Goal: Contribute content: Add original content to the website for others to see

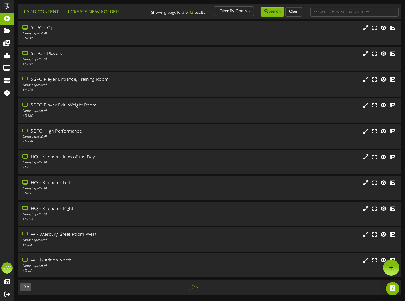
click at [193, 291] on link "2" at bounding box center [193, 288] width 3 height 6
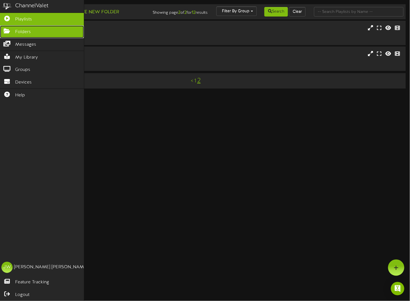
click at [11, 32] on link "Folders" at bounding box center [42, 32] width 84 height 13
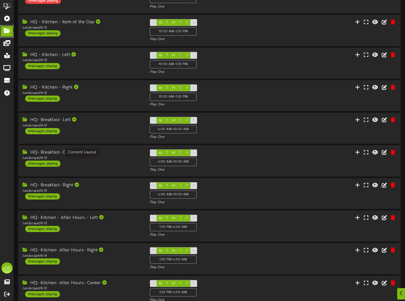
scroll to position [75, 0]
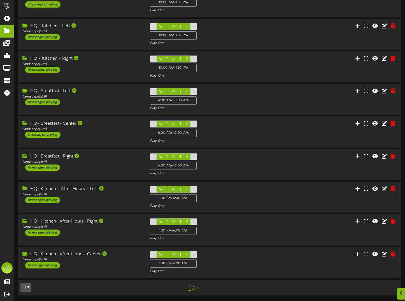
click at [193, 289] on link "2" at bounding box center [193, 288] width 3 height 6
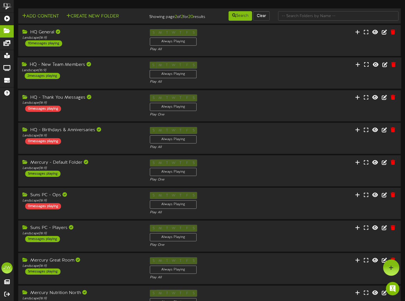
click at [74, 68] on div "HQ - New Team Members" at bounding box center [82, 65] width 120 height 6
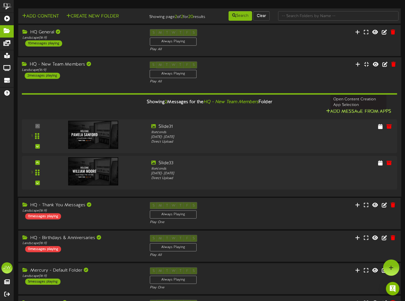
click at [338, 115] on button "Add Message From Apps" at bounding box center [359, 111] width 69 height 7
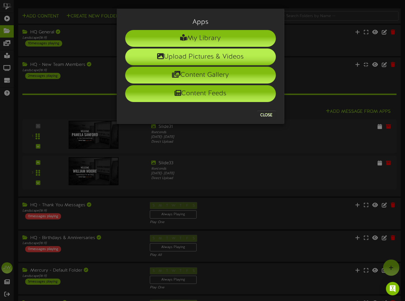
click at [184, 56] on li "Upload Pictures & Videos" at bounding box center [200, 57] width 151 height 17
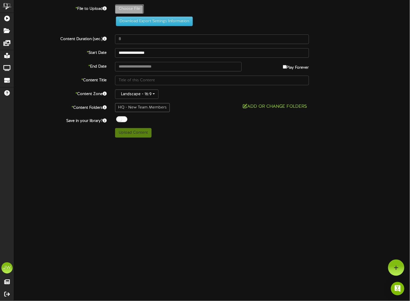
type input "**********"
type input "Slide1"
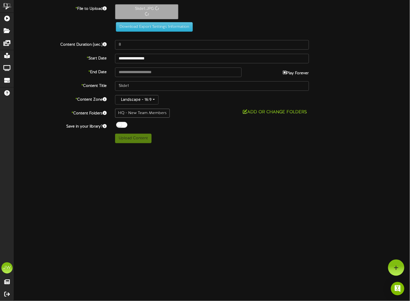
type input "**********"
click at [119, 123] on div at bounding box center [121, 125] width 11 height 6
click at [169, 58] on input "**********" at bounding box center [212, 59] width 194 height 10
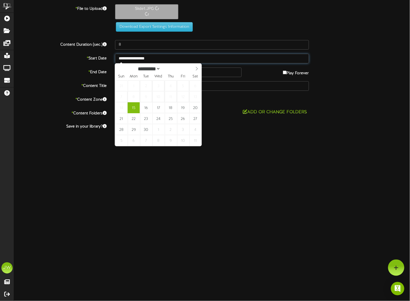
click at [169, 58] on input "**********" at bounding box center [212, 59] width 194 height 10
click at [158, 147] on html "ChannelValet Playlists Folders Messages My Library Groups Devices Help JW Janna…" at bounding box center [205, 73] width 410 height 147
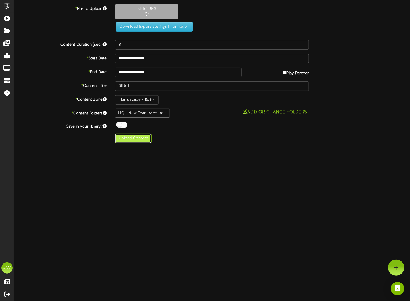
click at [122, 140] on button "Upload Content" at bounding box center [133, 139] width 36 height 10
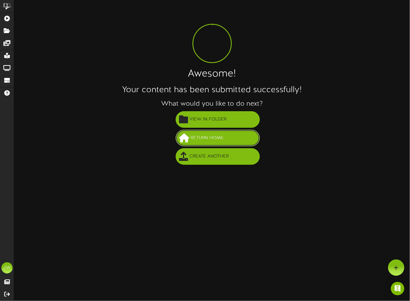
click at [191, 134] on span "Return Home" at bounding box center [207, 137] width 36 height 9
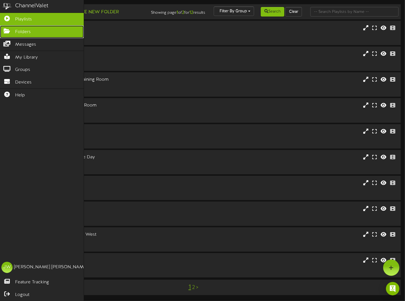
click at [14, 32] on link "Folders" at bounding box center [42, 32] width 84 height 13
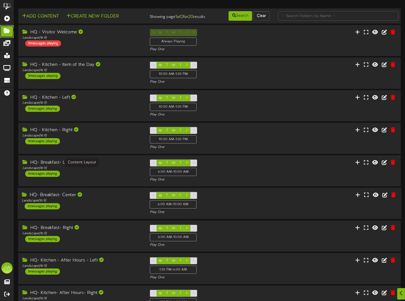
scroll to position [75, 0]
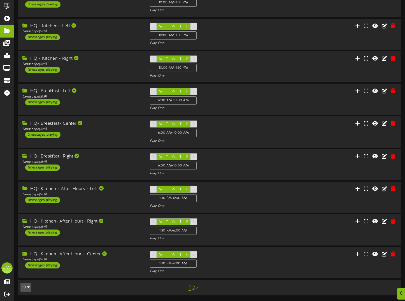
click at [194, 288] on link "2" at bounding box center [193, 288] width 3 height 6
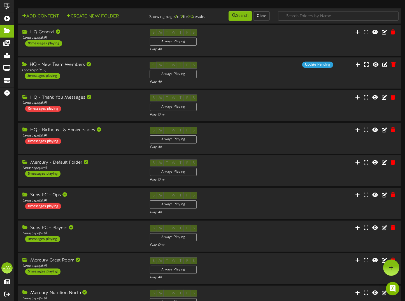
click at [68, 68] on div "HQ - New Team Members" at bounding box center [82, 65] width 120 height 6
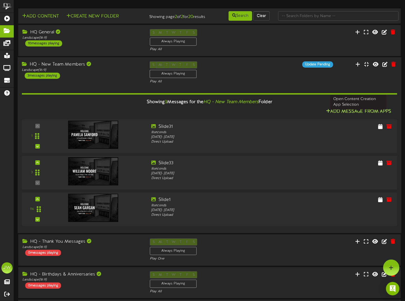
click at [349, 114] on button "Add Message From Apps" at bounding box center [359, 111] width 69 height 7
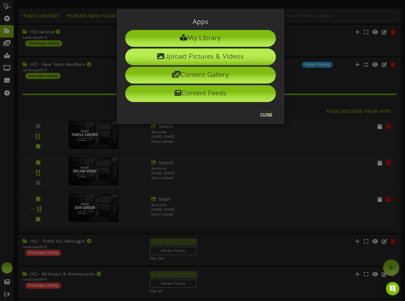
click at [184, 57] on li "Upload Pictures & Videos" at bounding box center [200, 57] width 151 height 17
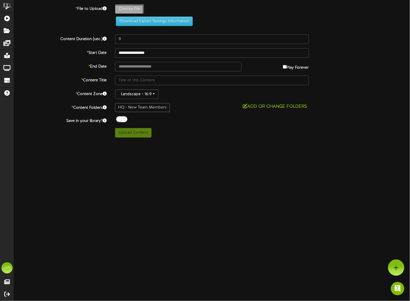
type input "**********"
type input "Slide2"
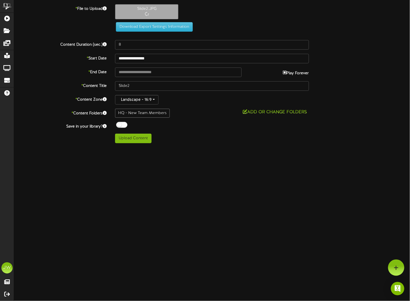
type input "**********"
click at [119, 122] on div at bounding box center [121, 125] width 11 height 6
click at [123, 137] on button "Upload Content" at bounding box center [133, 139] width 36 height 10
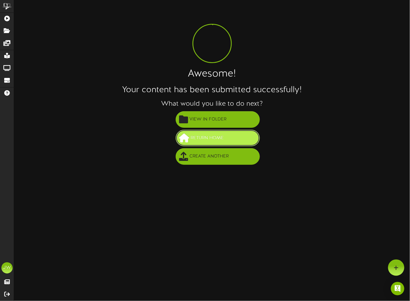
click at [192, 139] on span "Return Home" at bounding box center [207, 137] width 36 height 9
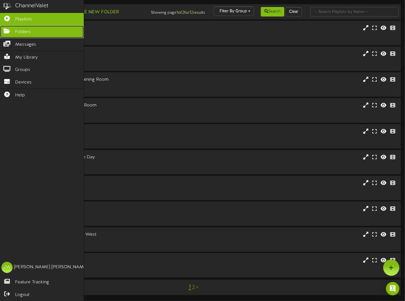
drag, startPoint x: 8, startPoint y: 29, endPoint x: 38, endPoint y: 35, distance: 30.8
click at [8, 29] on icon at bounding box center [7, 30] width 14 height 4
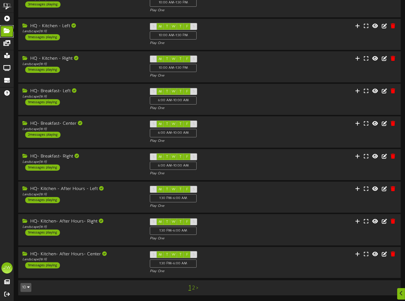
scroll to position [75, 0]
click at [193, 287] on link "2" at bounding box center [193, 288] width 3 height 6
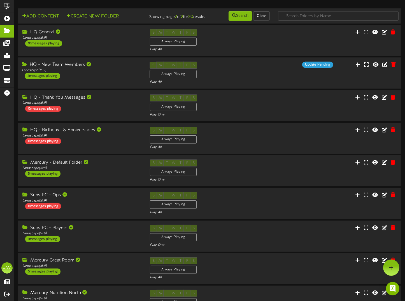
click at [76, 68] on div "HQ - New Team Members" at bounding box center [82, 65] width 120 height 6
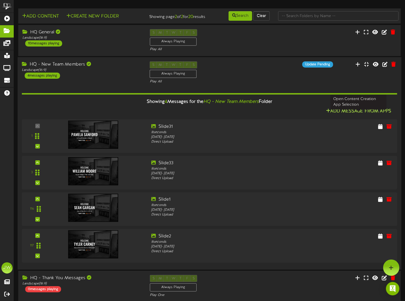
click at [345, 112] on button "Add Message From Apps" at bounding box center [359, 111] width 69 height 7
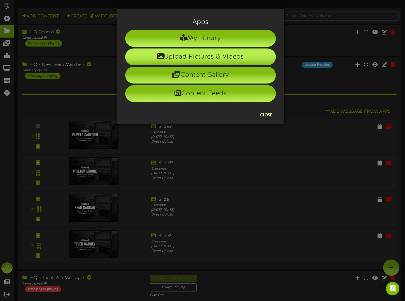
click at [176, 56] on li "Upload Pictures & Videos" at bounding box center [200, 57] width 151 height 17
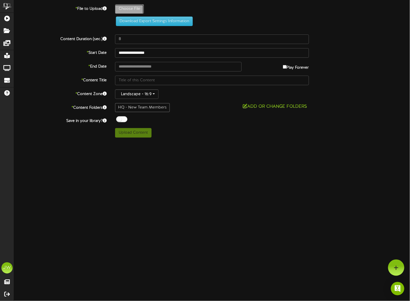
type input "**********"
type input "Slide4"
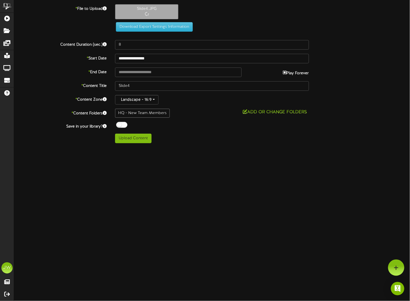
type input "**********"
click at [117, 122] on div at bounding box center [121, 125] width 11 height 6
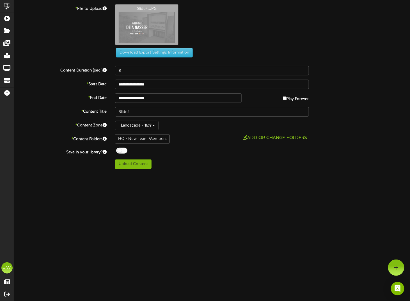
click at [128, 137] on div "HQ - New Team Members" at bounding box center [142, 139] width 55 height 9
click at [152, 157] on div "**********" at bounding box center [212, 86] width 396 height 165
click at [139, 165] on button "Upload Content" at bounding box center [133, 165] width 36 height 10
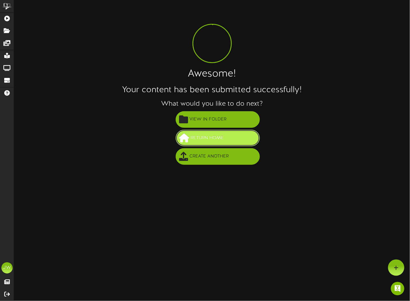
click at [239, 140] on button "Return Home" at bounding box center [218, 138] width 84 height 17
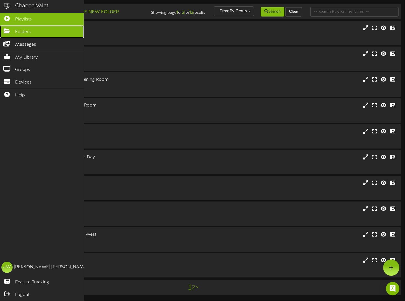
click at [11, 29] on icon at bounding box center [7, 30] width 14 height 4
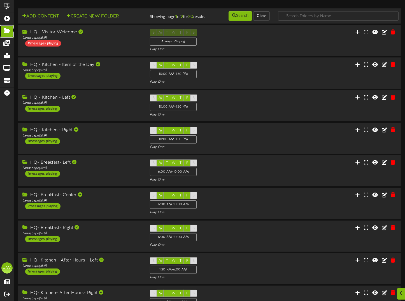
scroll to position [75, 0]
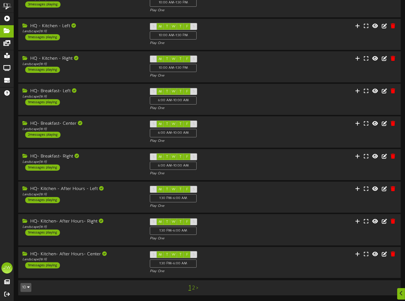
click at [194, 289] on link "2" at bounding box center [193, 288] width 3 height 6
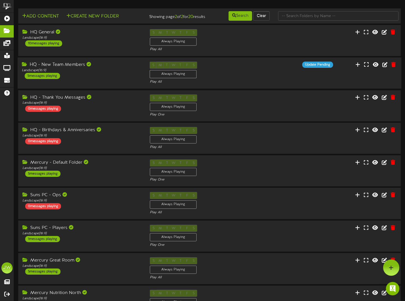
click at [76, 68] on div "HQ - New Team Members" at bounding box center [82, 65] width 120 height 6
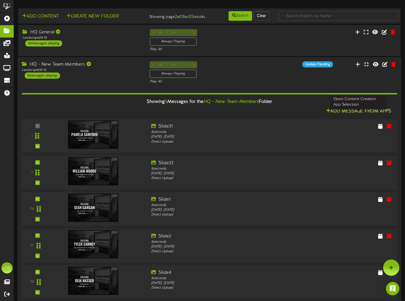
click at [342, 115] on button "Add Message From Apps" at bounding box center [359, 111] width 69 height 7
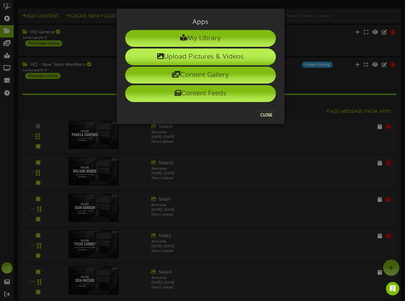
click at [158, 55] on icon at bounding box center [160, 56] width 7 height 7
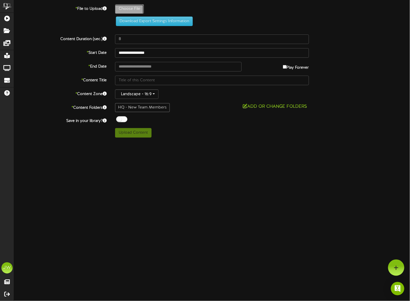
type input "**********"
type input "Slide3"
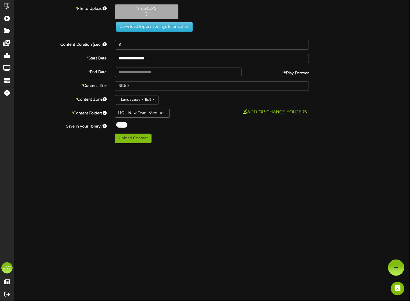
type input "**********"
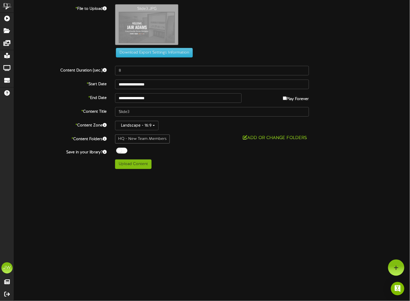
click at [116, 150] on div at bounding box center [121, 151] width 11 height 6
click at [128, 163] on button "Upload Content" at bounding box center [133, 165] width 36 height 10
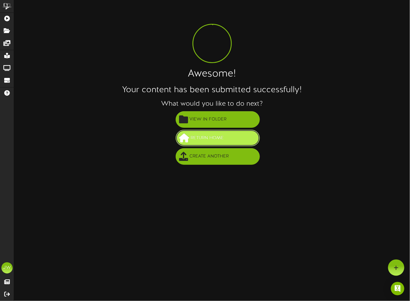
click at [205, 139] on span "Return Home" at bounding box center [207, 137] width 36 height 9
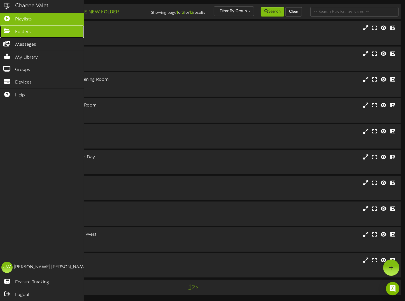
click at [10, 31] on icon at bounding box center [7, 30] width 14 height 4
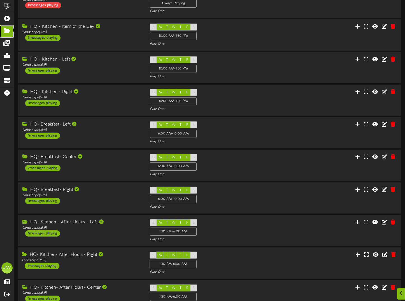
scroll to position [75, 0]
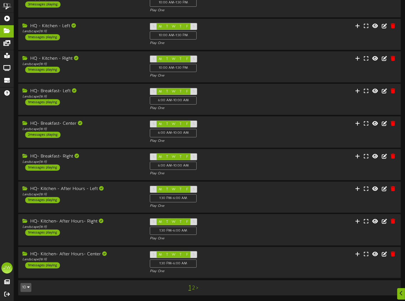
click at [194, 288] on link "2" at bounding box center [193, 288] width 3 height 6
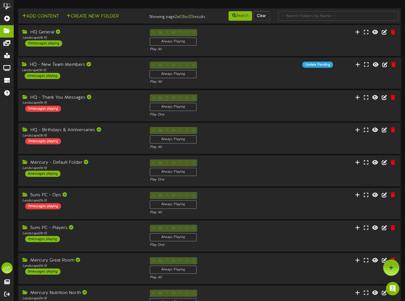
click at [76, 68] on div "HQ - New Team Members" at bounding box center [82, 65] width 120 height 6
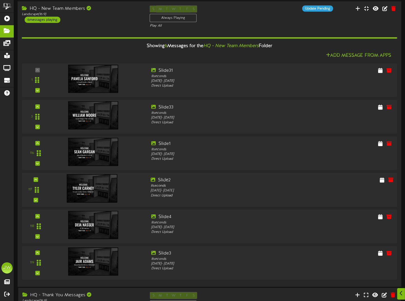
scroll to position [56, 0]
click at [360, 59] on button "Add Message From Apps" at bounding box center [359, 55] width 69 height 7
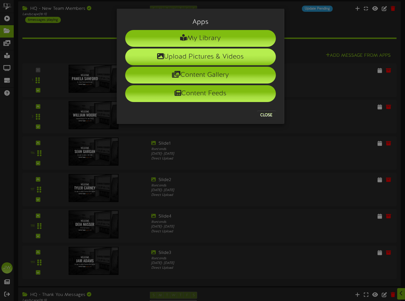
click at [161, 54] on icon at bounding box center [160, 56] width 7 height 7
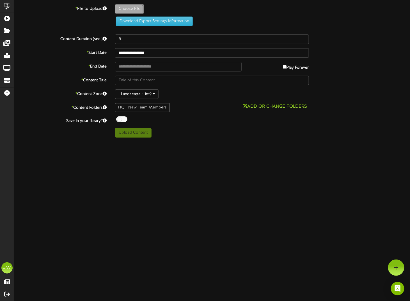
type input "**********"
type input "Slide5"
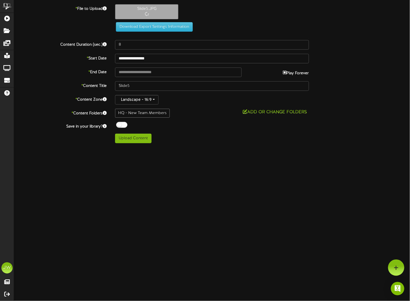
type input "**********"
click at [122, 124] on div at bounding box center [121, 125] width 11 height 6
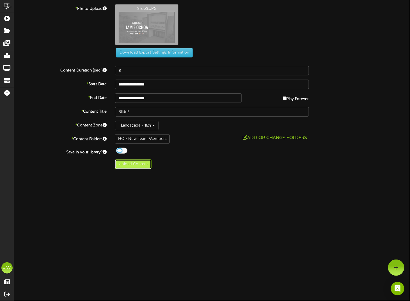
click at [132, 163] on button "Upload Content" at bounding box center [133, 165] width 36 height 10
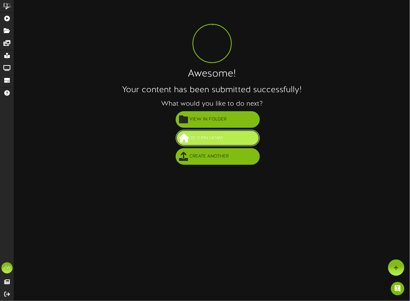
click at [190, 141] on span "Return Home" at bounding box center [207, 137] width 36 height 9
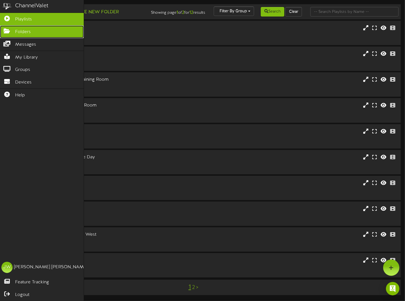
click at [15, 32] on link "Folders" at bounding box center [42, 32] width 84 height 13
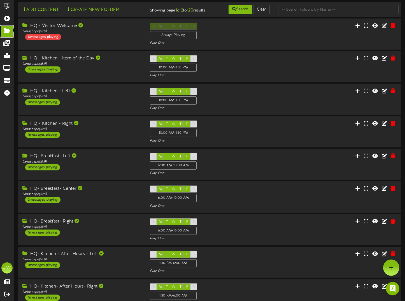
scroll to position [75, 0]
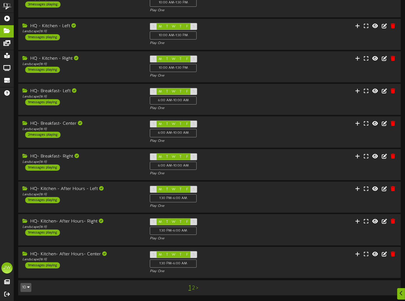
click at [192, 287] on link "2" at bounding box center [193, 288] width 3 height 6
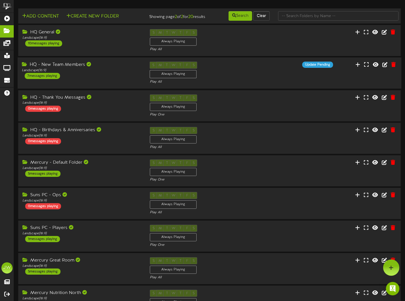
click at [63, 68] on div "HQ - New Team Members" at bounding box center [82, 65] width 120 height 6
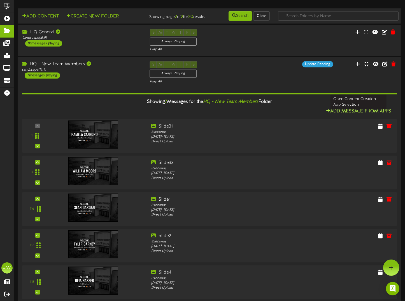
click at [341, 114] on button "Add Message From Apps" at bounding box center [359, 111] width 69 height 7
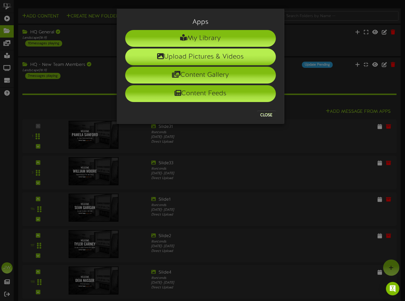
click at [161, 57] on icon at bounding box center [160, 56] width 7 height 7
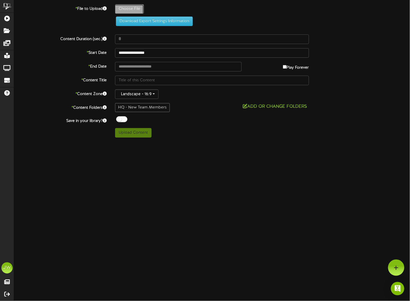
type input "**********"
type input "Slide6"
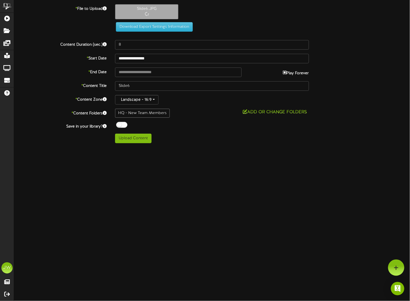
type input "**********"
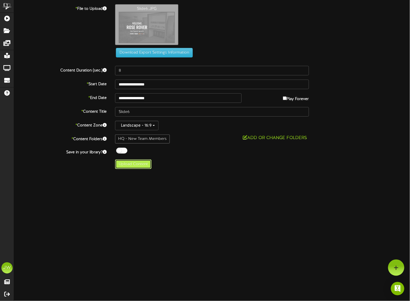
click at [136, 164] on button "Upload Content" at bounding box center [133, 165] width 36 height 10
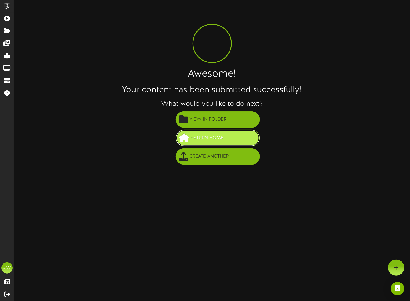
click at [185, 134] on span at bounding box center [184, 137] width 10 height 9
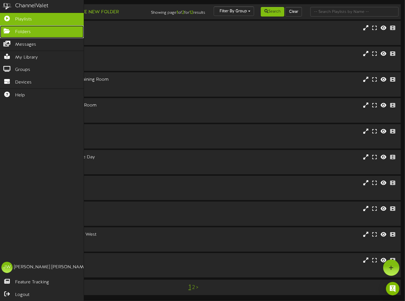
click at [5, 31] on icon at bounding box center [7, 30] width 14 height 4
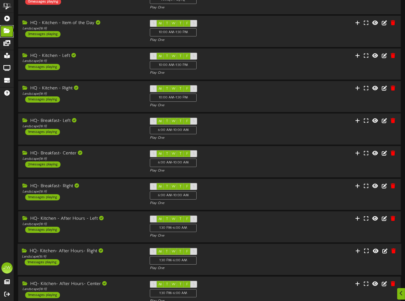
scroll to position [75, 0]
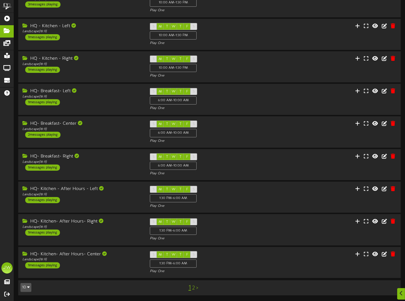
click at [194, 288] on link "2" at bounding box center [193, 288] width 3 height 6
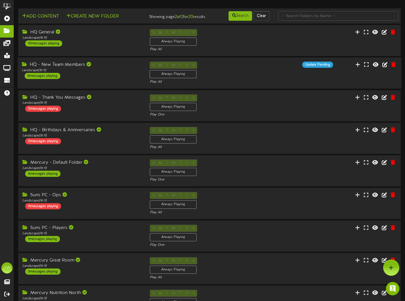
click at [78, 68] on div "HQ - New Team Members" at bounding box center [82, 65] width 120 height 6
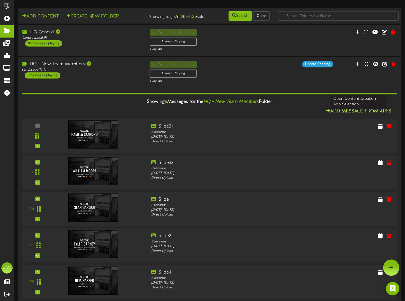
click at [339, 115] on button "Add Message From Apps" at bounding box center [359, 111] width 69 height 7
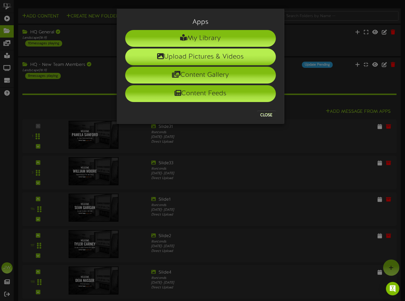
click at [163, 56] on li "Upload Pictures & Videos" at bounding box center [200, 57] width 151 height 17
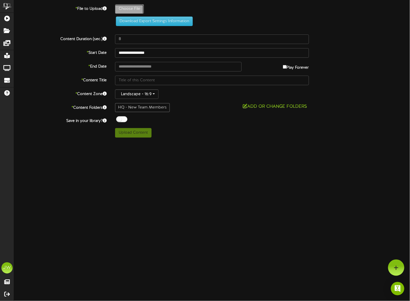
type input "**********"
type input "Slide7"
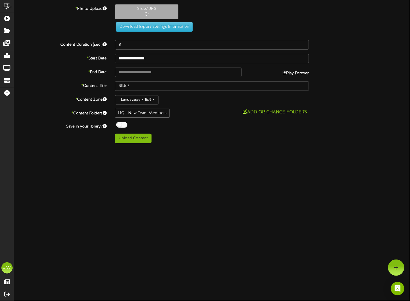
type input "**********"
drag, startPoint x: 121, startPoint y: 122, endPoint x: 127, endPoint y: 134, distance: 13.7
click at [121, 122] on div at bounding box center [121, 125] width 11 height 6
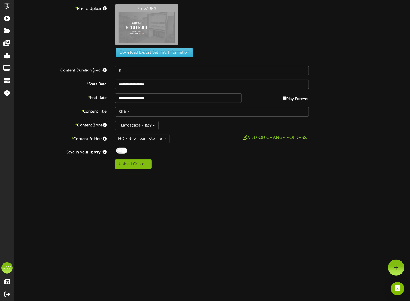
click at [130, 140] on div "HQ - New Team Members" at bounding box center [142, 139] width 55 height 9
click at [128, 164] on button "Upload Content" at bounding box center [133, 165] width 36 height 10
